Goal: Information Seeking & Learning: Learn about a topic

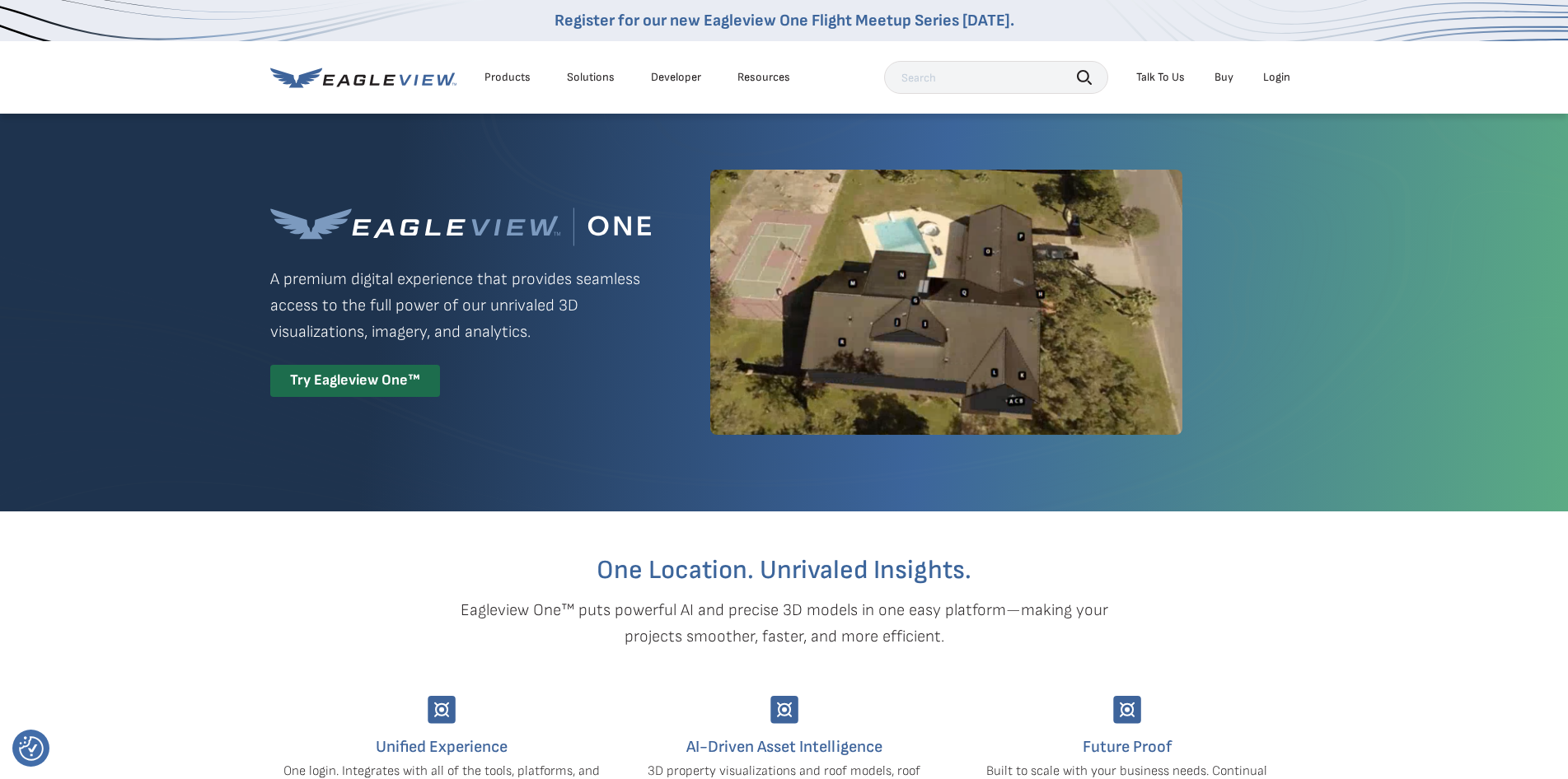
click at [1275, 70] on div "Login" at bounding box center [1277, 77] width 27 height 15
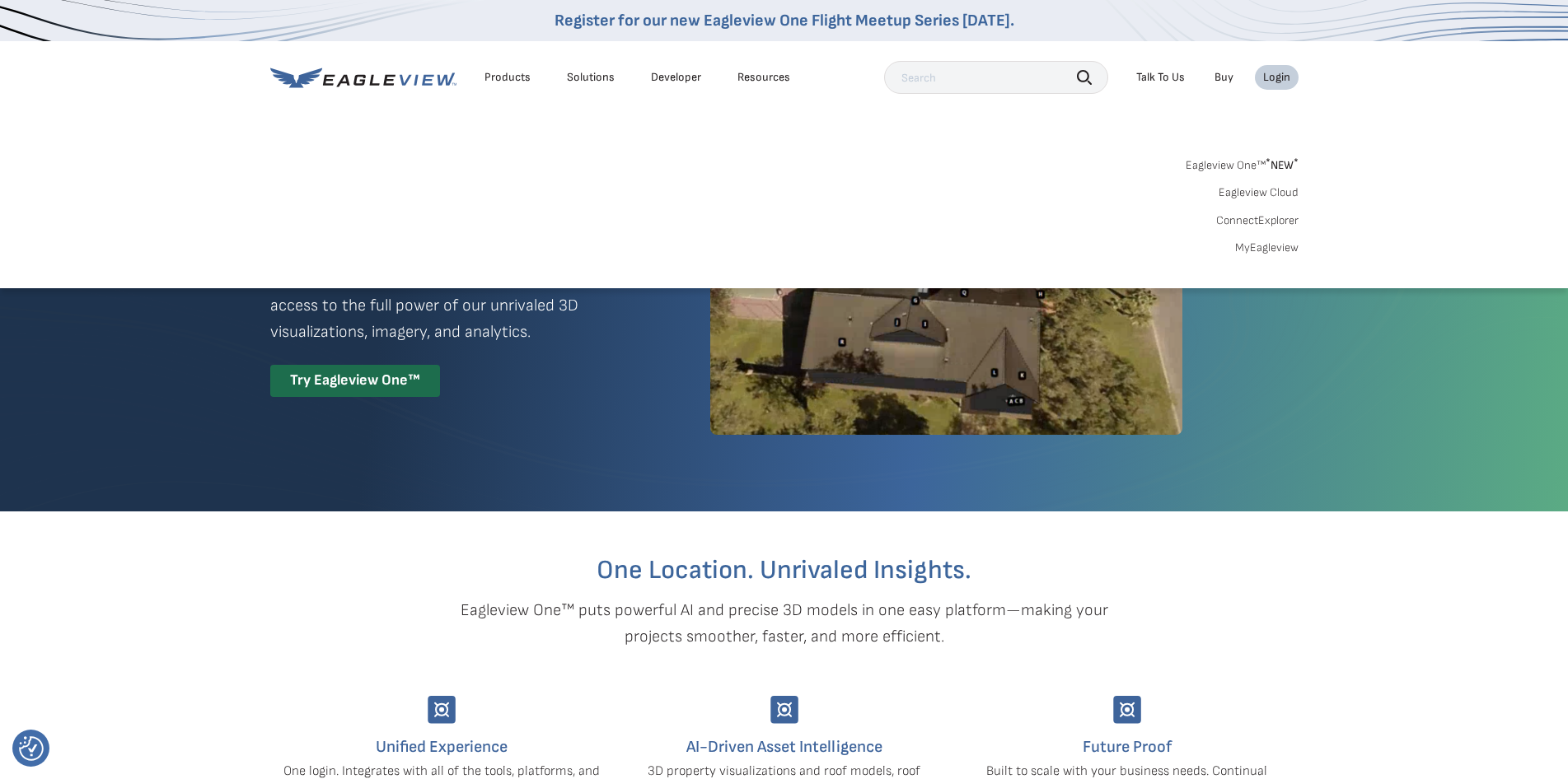
click at [1254, 216] on link "ConnectExplorer" at bounding box center [1257, 220] width 83 height 15
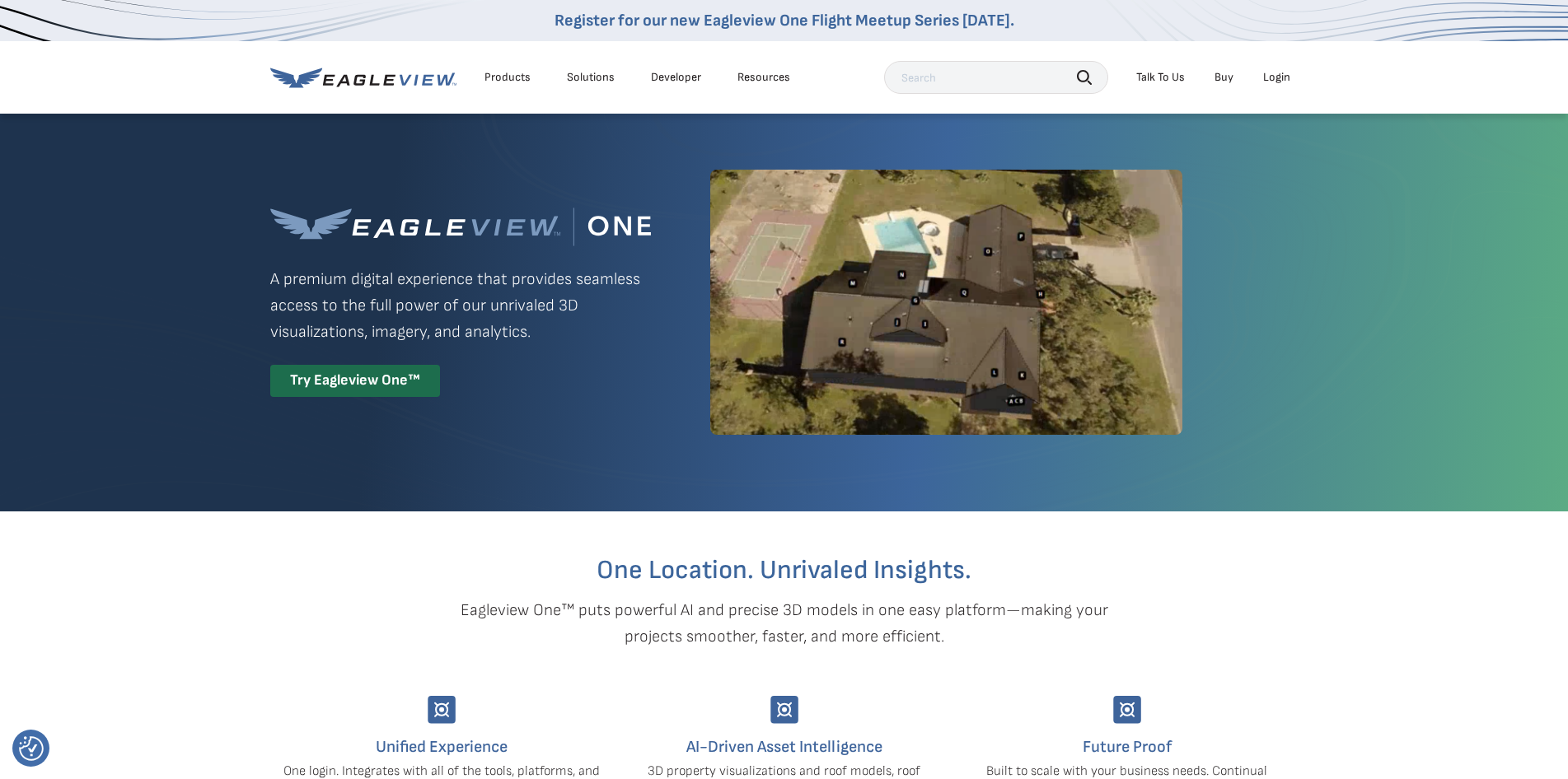
click at [938, 80] on input "text" at bounding box center [996, 77] width 224 height 33
type input "cloud explorer"
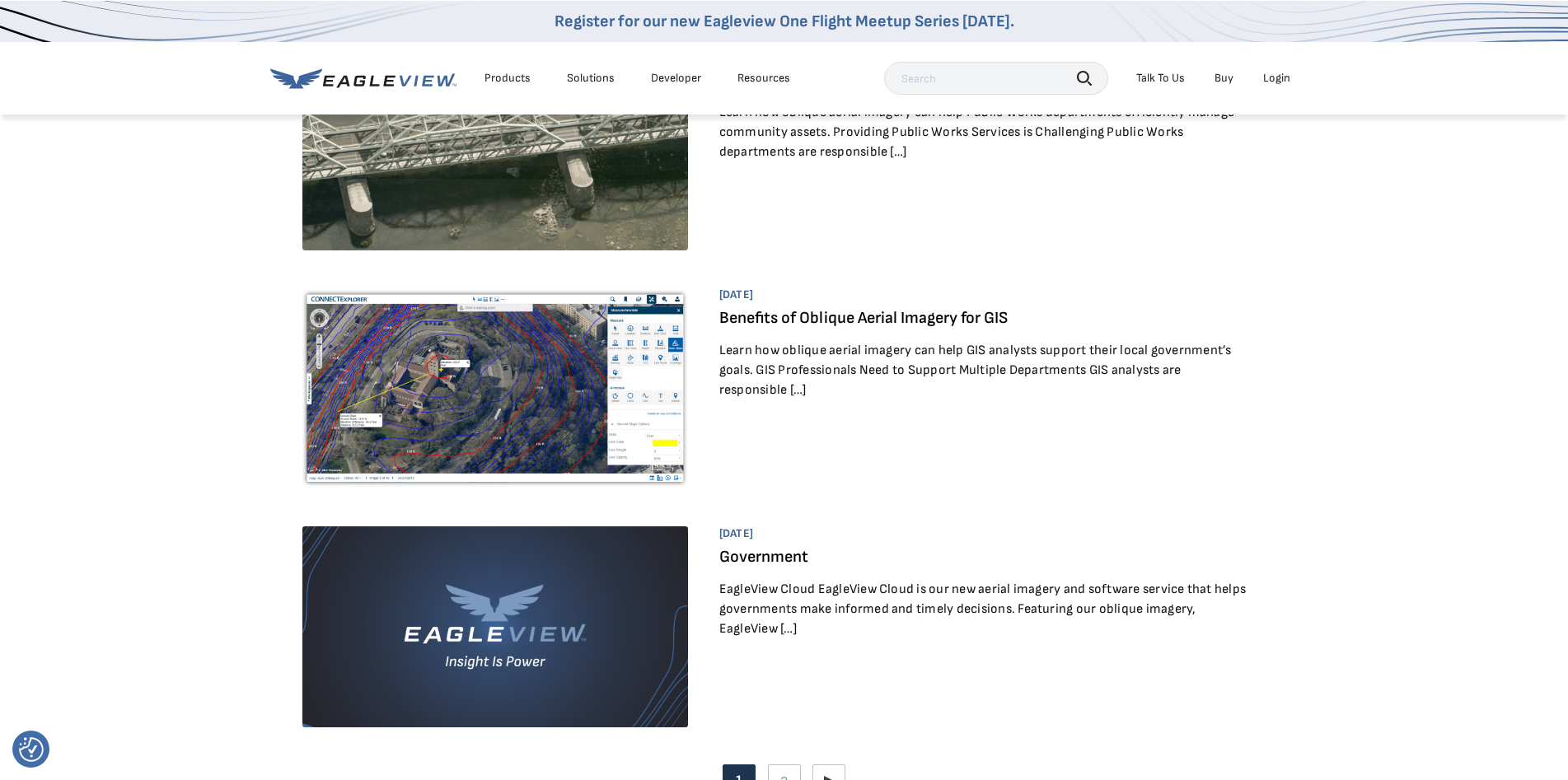
scroll to position [1565, 0]
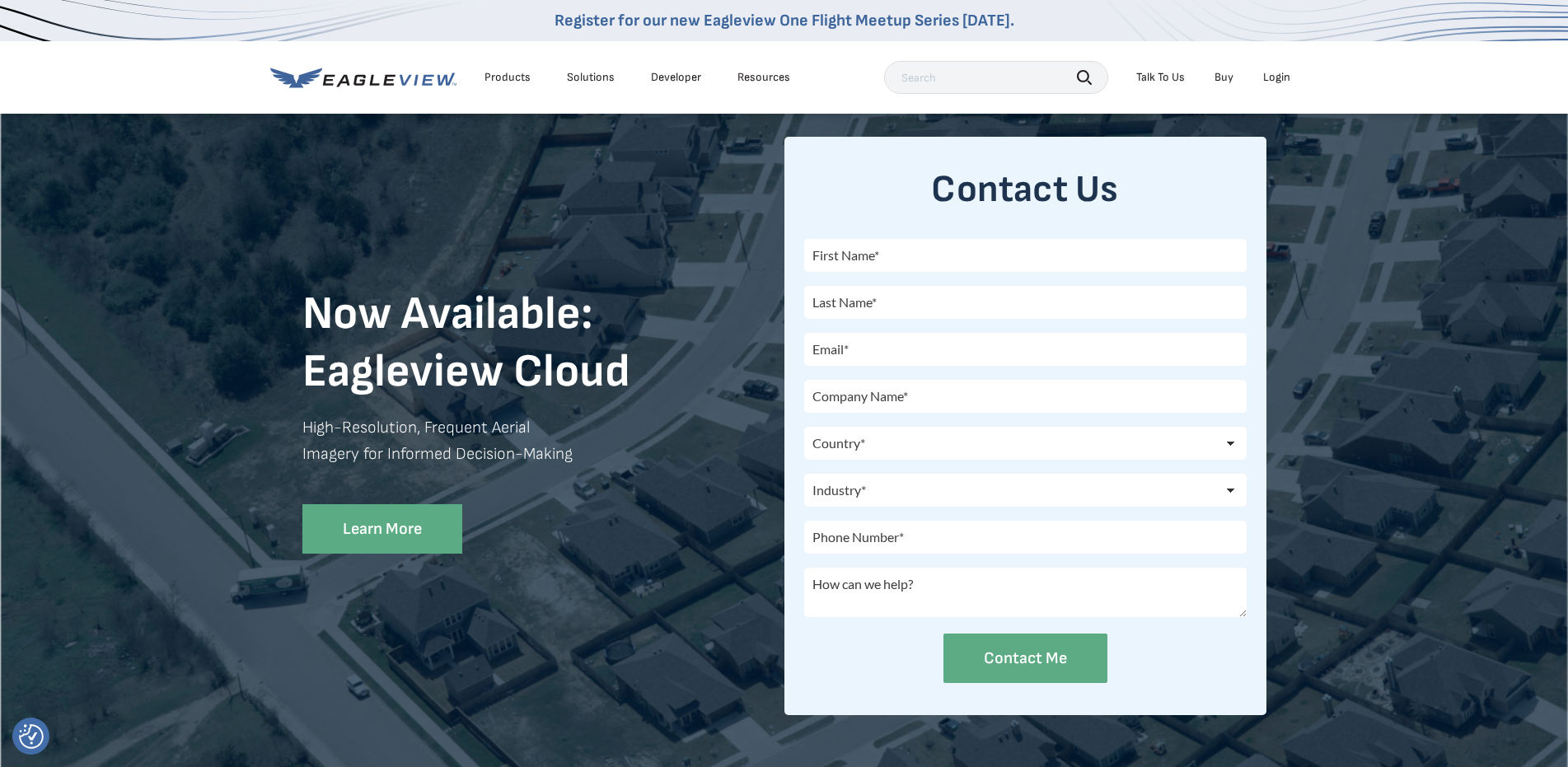
click at [861, 259] on input "text" at bounding box center [1025, 255] width 442 height 33
click at [659, 100] on div "Products Solutions Developer Resources Search Talk To Us Buy Login" at bounding box center [784, 77] width 1028 height 73
click at [394, 84] on icon at bounding box center [363, 77] width 186 height 21
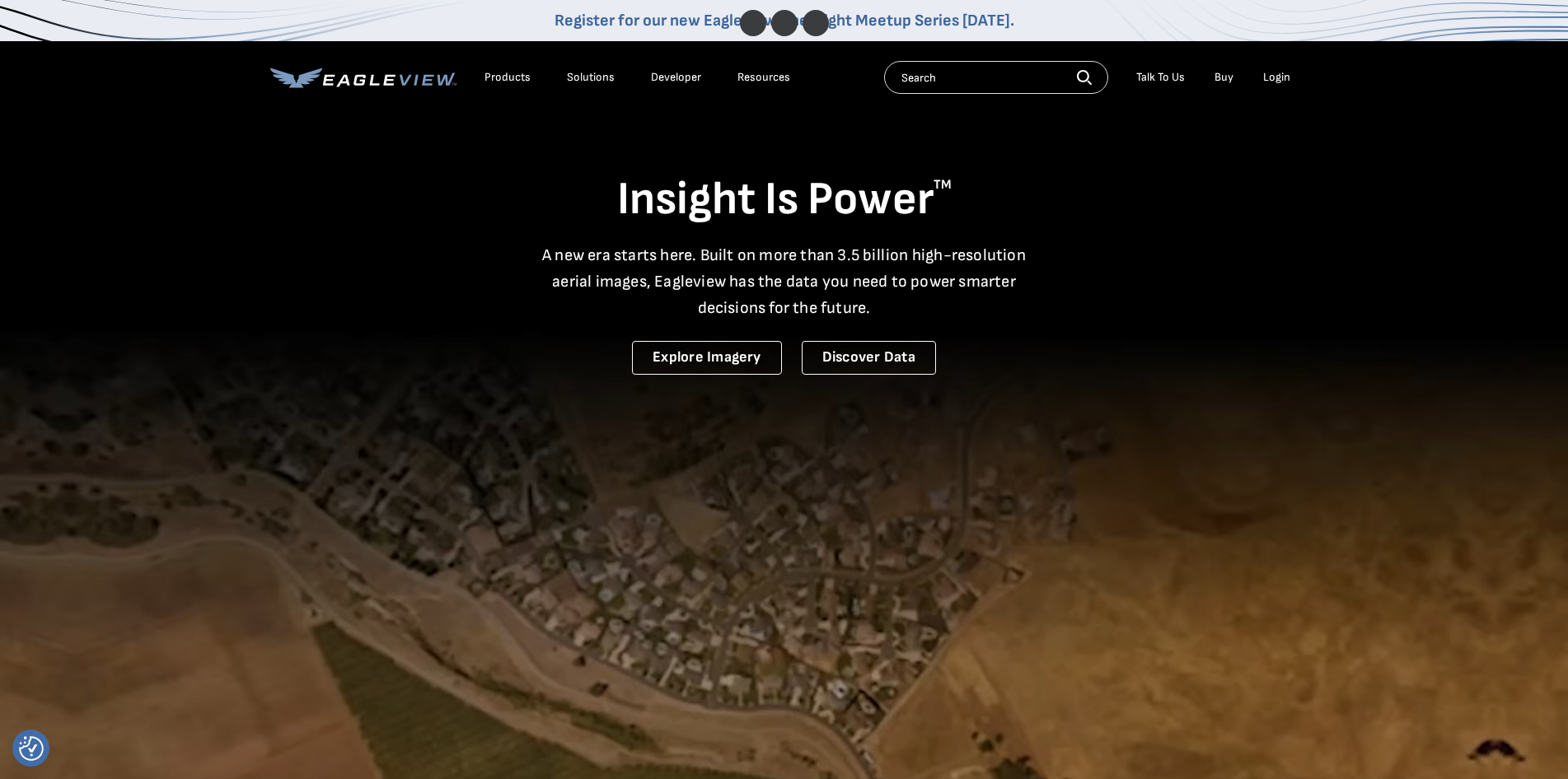
click at [510, 78] on div "Products" at bounding box center [507, 77] width 46 height 15
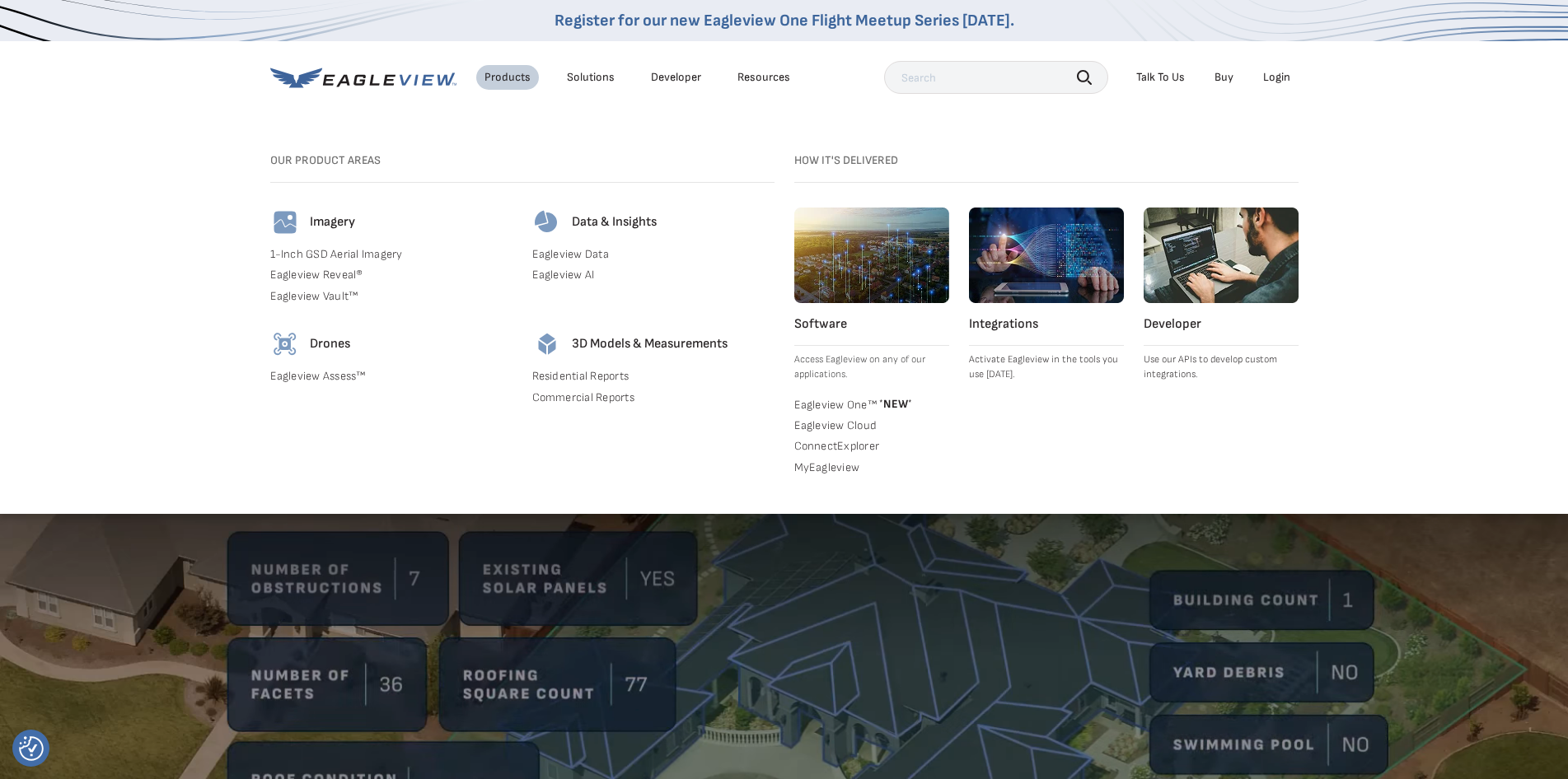
click at [819, 422] on link "Eagleview Cloud" at bounding box center [872, 426] width 155 height 15
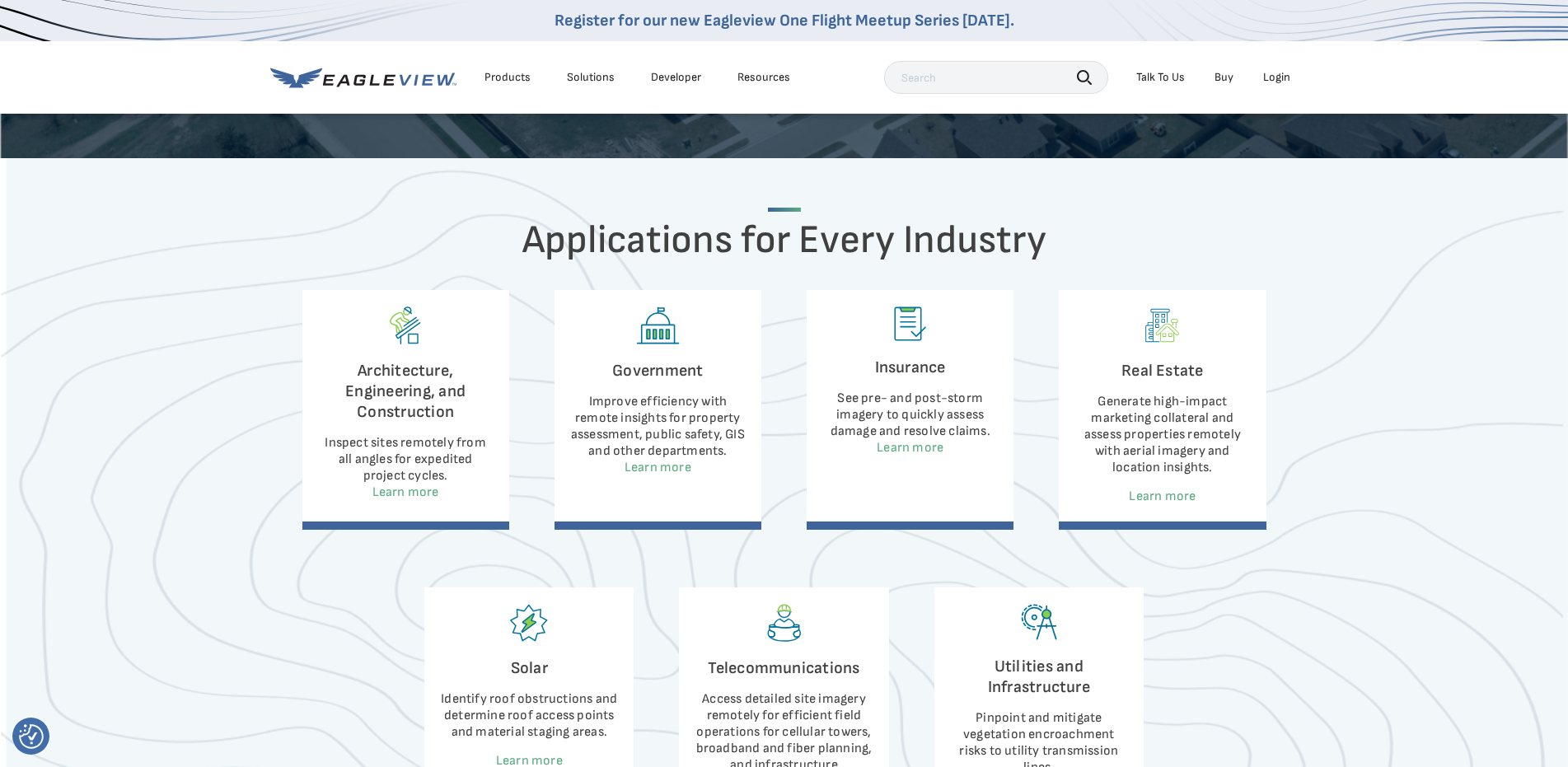
scroll to position [577, 0]
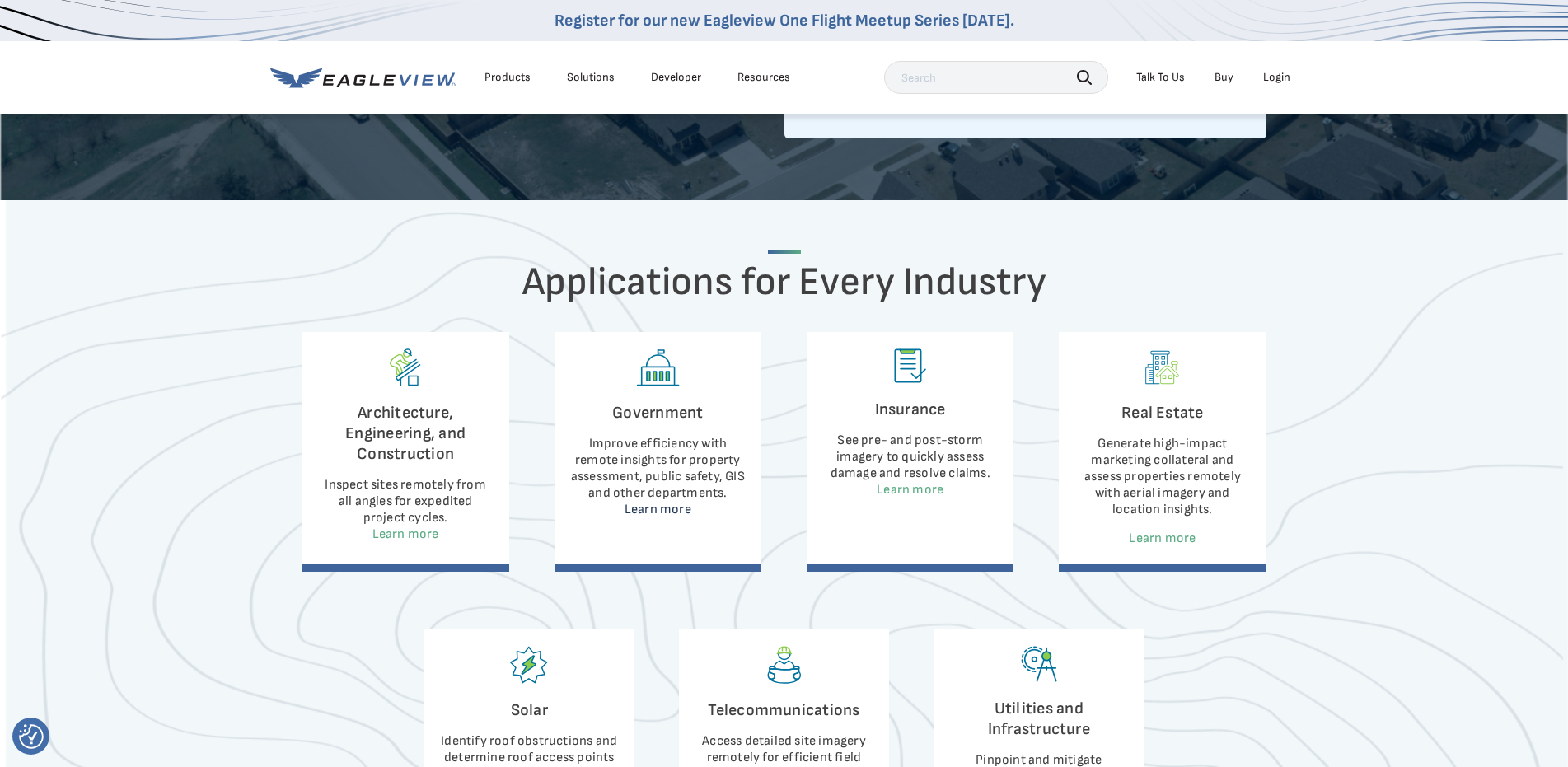
click at [659, 507] on link "Learn more" at bounding box center [658, 508] width 66 height 15
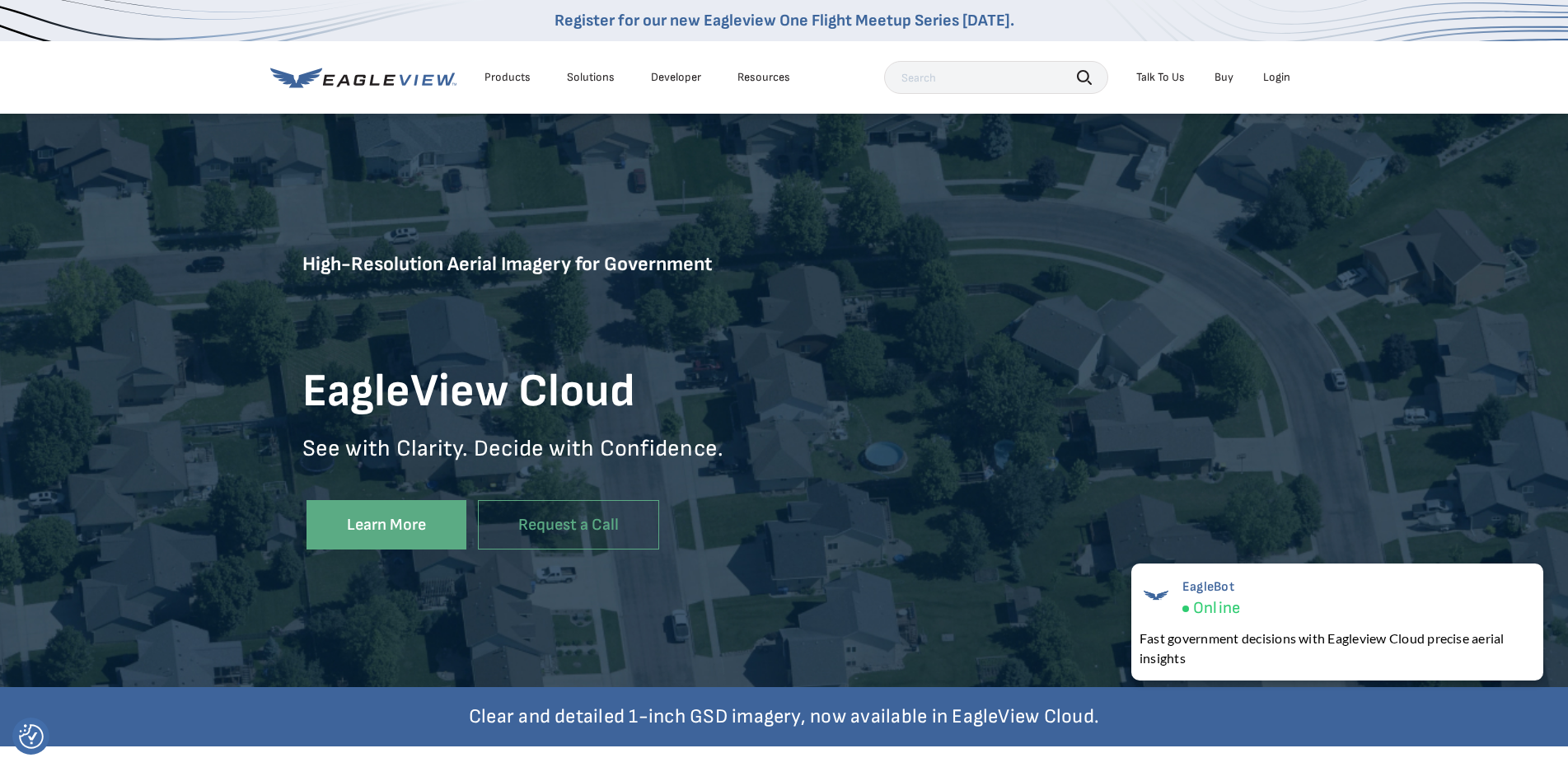
click at [504, 74] on div "Products" at bounding box center [507, 77] width 46 height 15
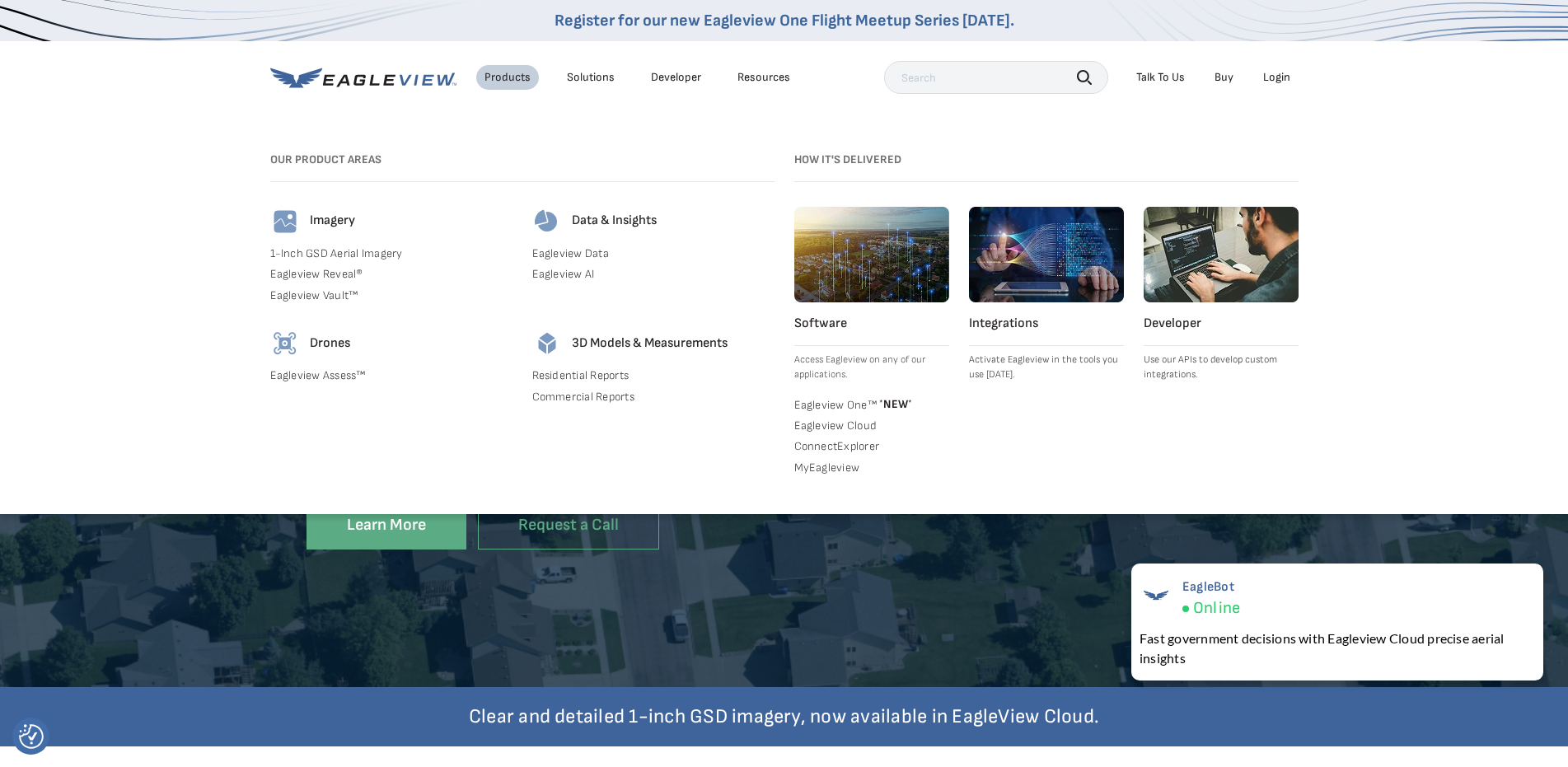
click at [848, 401] on link "Eagleview One™ * NEW *" at bounding box center [872, 403] width 155 height 16
